Goal: Task Accomplishment & Management: Complete application form

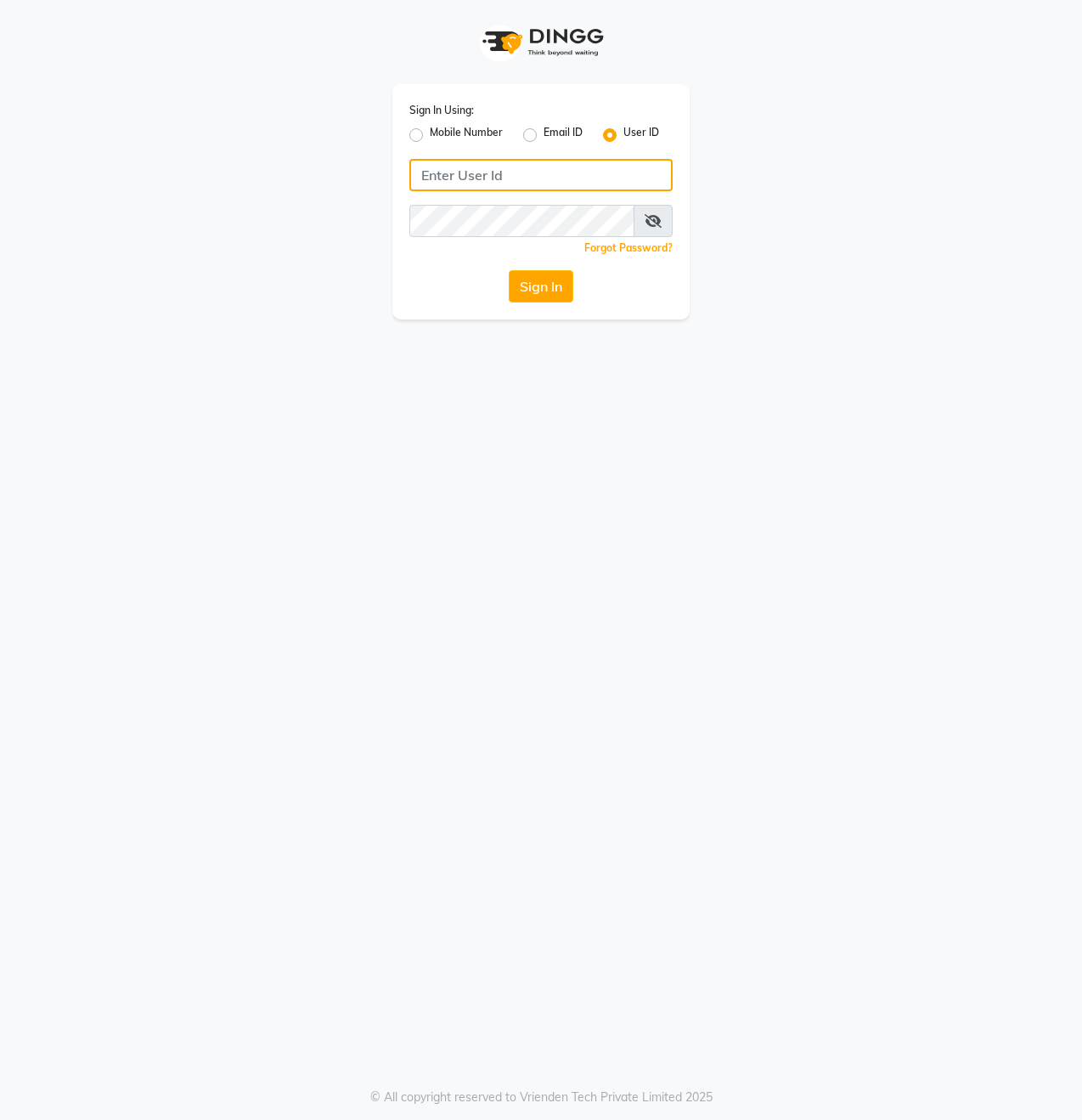
click at [484, 170] on input "Username" at bounding box center [541, 175] width 263 height 33
click at [805, 173] on div "Sign In Using: Mobile Number Email ID User ID Remember me Forgot Password? Sign…" at bounding box center [541, 160] width 968 height 319
drag, startPoint x: 884, startPoint y: 102, endPoint x: 832, endPoint y: 110, distance: 52.6
click at [883, 103] on div "Sign In Using: Mobile Number Email ID User ID Remember me Forgot Password? Sign…" at bounding box center [541, 160] width 968 height 319
click at [553, 132] on label "Email ID" at bounding box center [563, 135] width 39 height 21
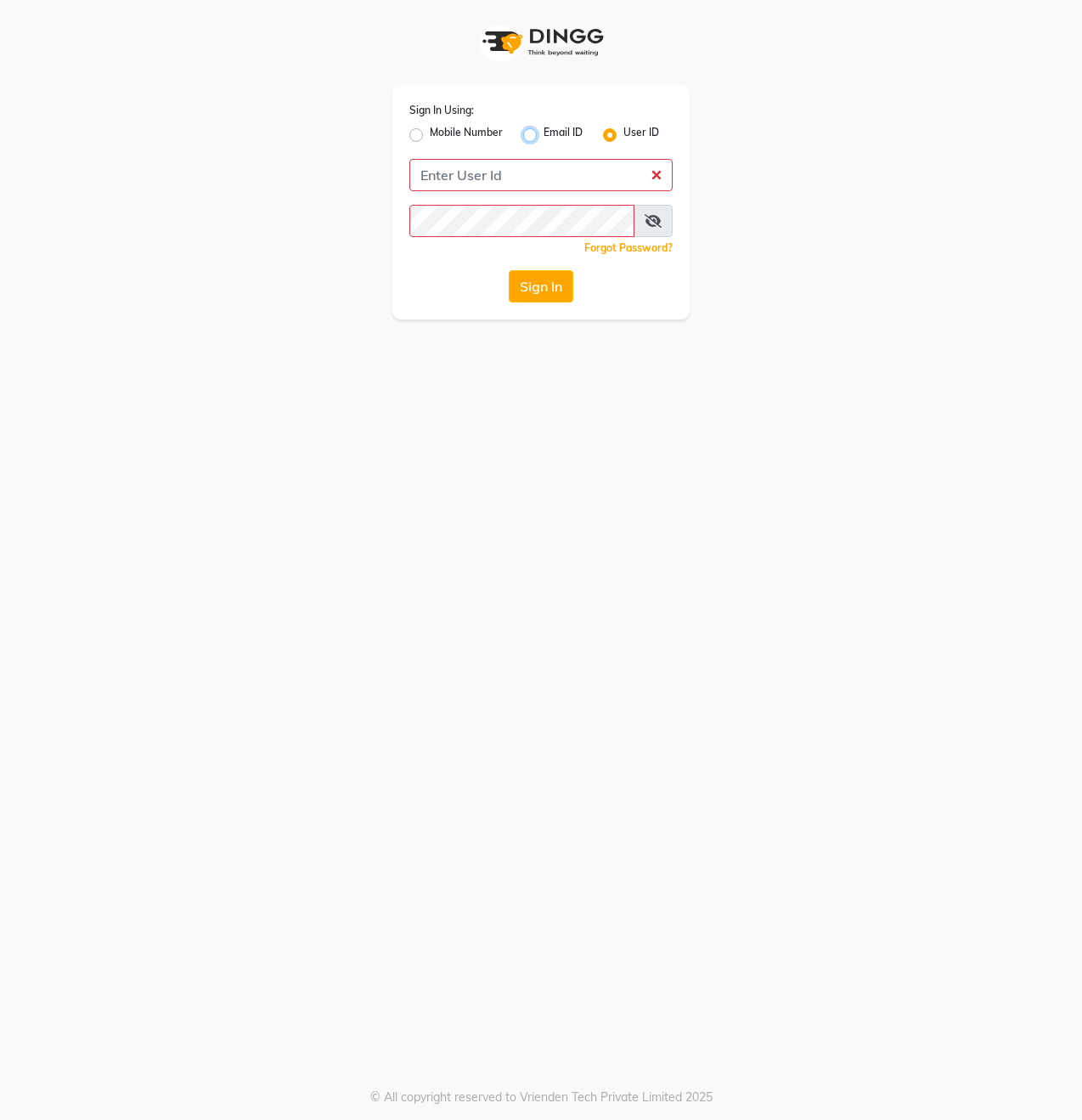
click at [553, 132] on input "Email ID" at bounding box center [548, 130] width 11 height 11
radio input "true"
radio input "false"
click at [472, 137] on label "Mobile Number" at bounding box center [466, 135] width 73 height 21
click at [441, 136] on input "Mobile Number" at bounding box center [435, 130] width 11 height 11
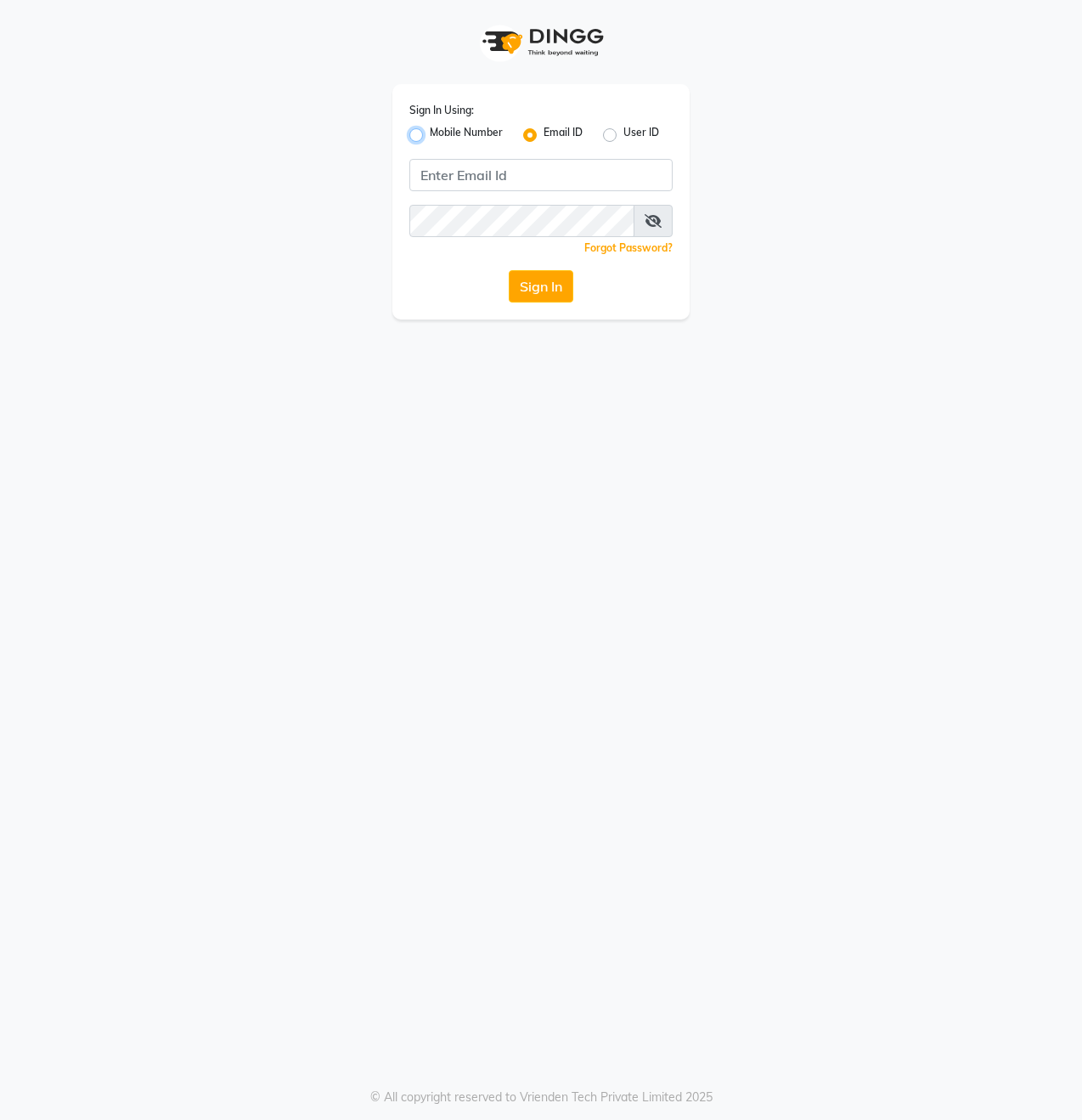
radio input "true"
click at [543, 132] on label "Email ID" at bounding box center [563, 135] width 39 height 21
click at [543, 132] on input "Email ID" at bounding box center [548, 130] width 11 height 11
radio input "true"
radio input "false"
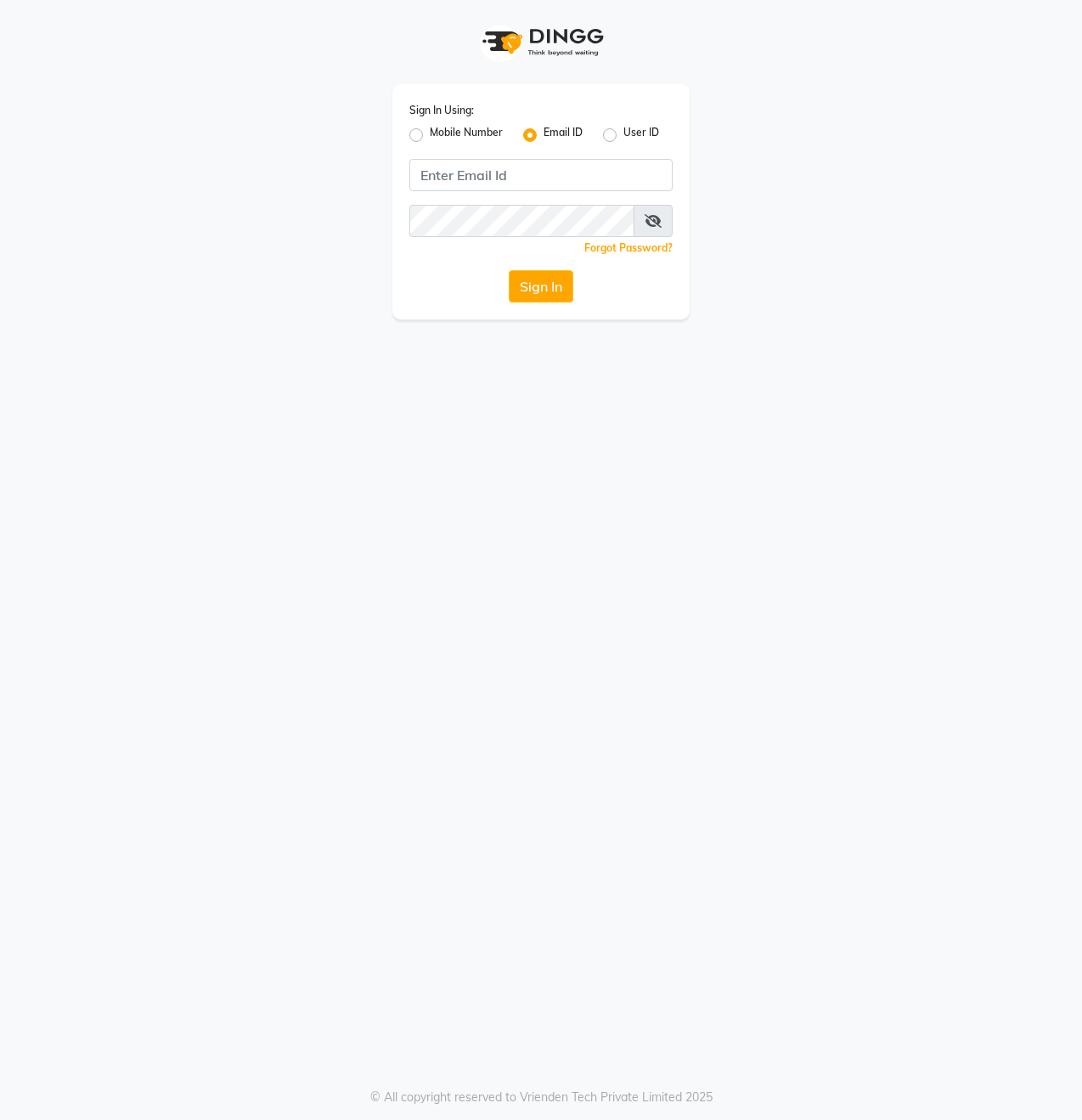
click at [601, 135] on div "Mobile Number Email ID User ID" at bounding box center [541, 135] width 263 height 21
click at [624, 135] on label "User ID" at bounding box center [642, 135] width 36 height 21
click at [624, 135] on input "User ID" at bounding box center [629, 130] width 11 height 11
radio input "true"
click at [543, 131] on label "Email ID" at bounding box center [563, 135] width 39 height 21
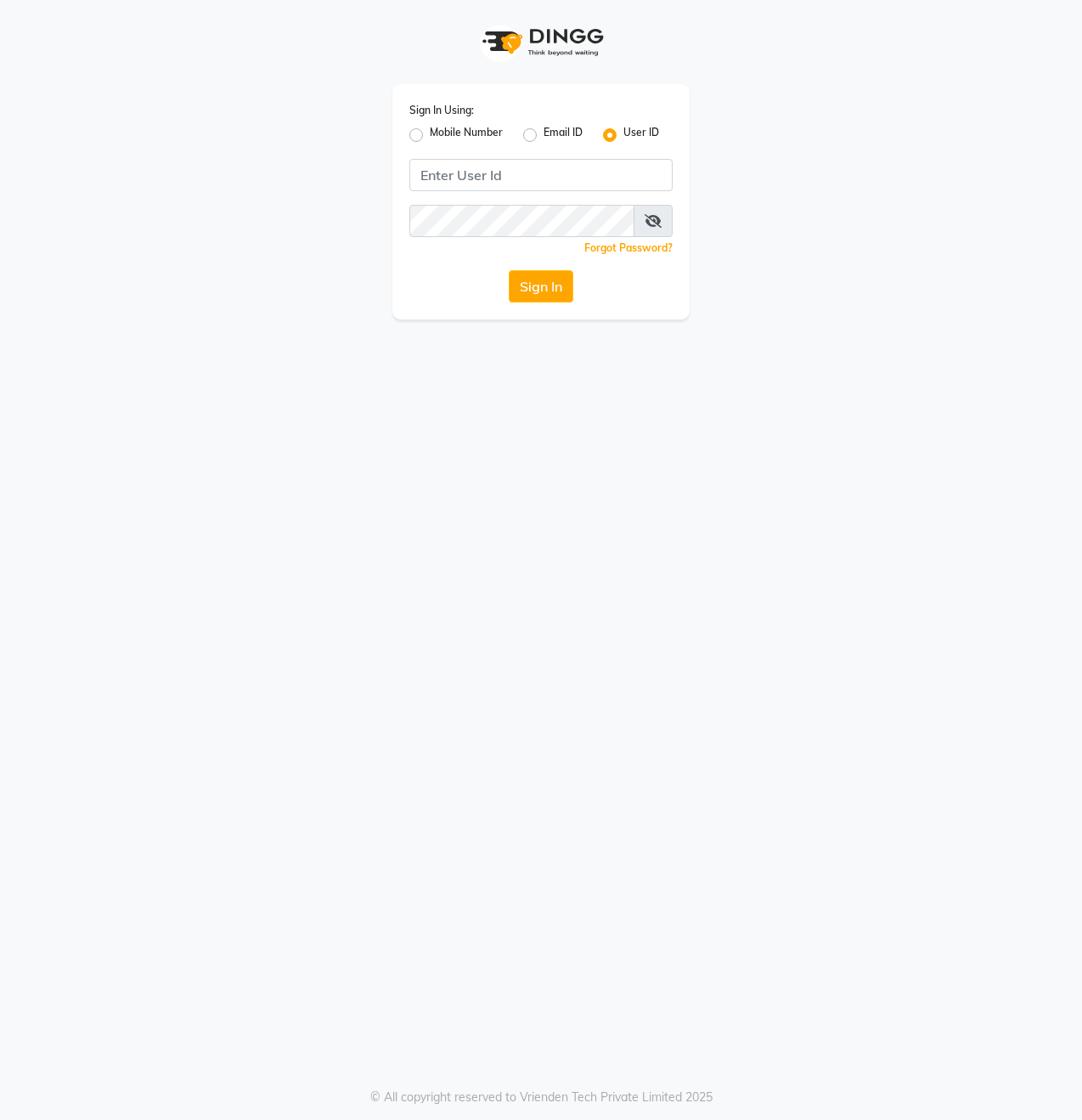
click at [543, 131] on input "Email ID" at bounding box center [548, 130] width 11 height 11
radio input "true"
radio input "false"
click at [443, 141] on label "Mobile Number" at bounding box center [466, 135] width 73 height 21
click at [441, 136] on input "Mobile Number" at bounding box center [435, 130] width 11 height 11
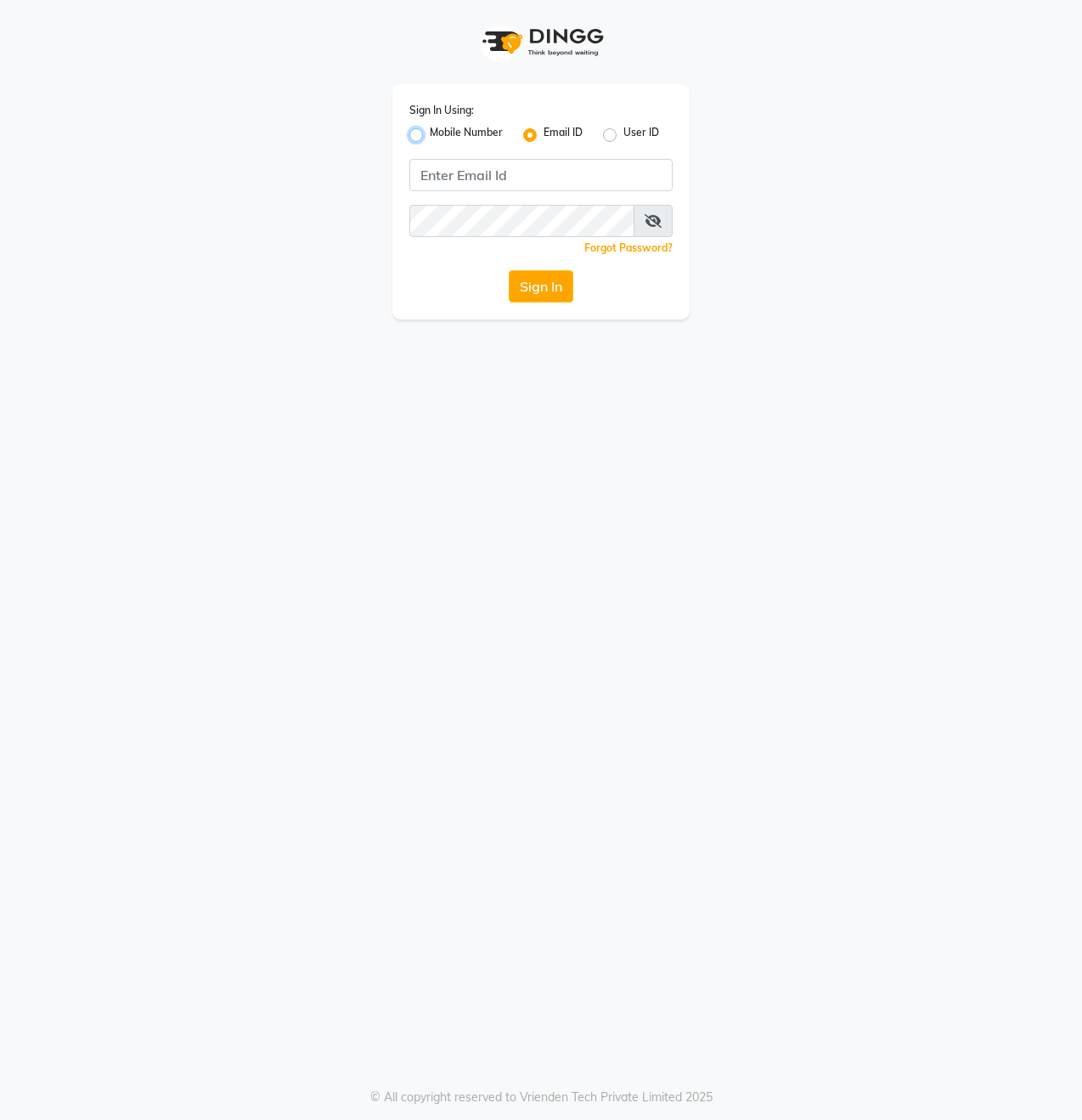
radio input "true"
radio input "false"
click at [527, 182] on input "Username" at bounding box center [569, 175] width 207 height 33
click at [453, 176] on span at bounding box center [456, 180] width 21 height 18
click at [481, 116] on div "Sign In Using: Mobile Number Email ID User ID" at bounding box center [541, 123] width 263 height 44
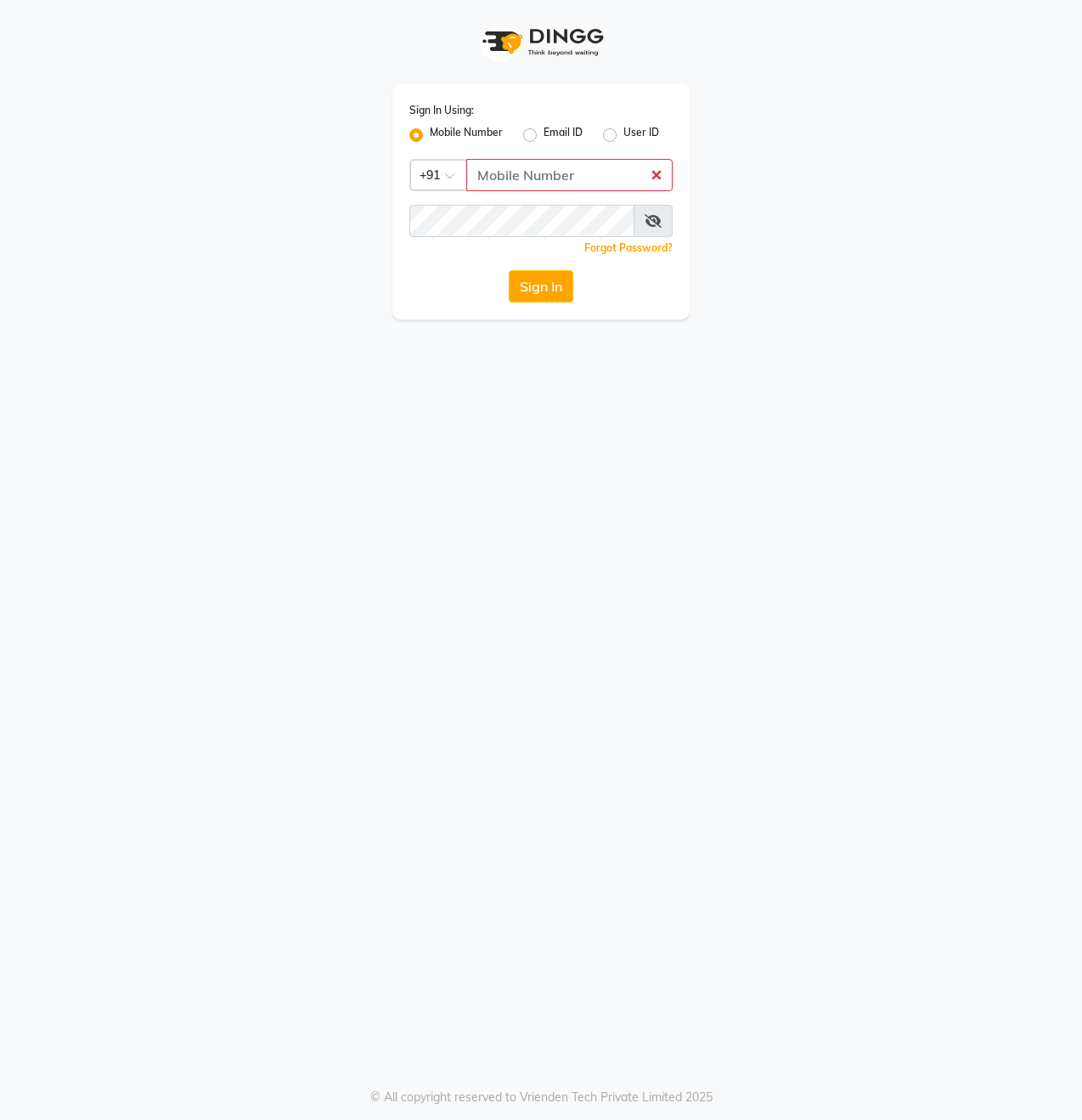
click at [668, 215] on span at bounding box center [653, 221] width 39 height 33
click at [293, 216] on div "Sign In Using: Mobile Number Email ID User ID Country Code × +91 Remember me Fo…" at bounding box center [541, 160] width 968 height 319
